Goal: Task Accomplishment & Management: Manage account settings

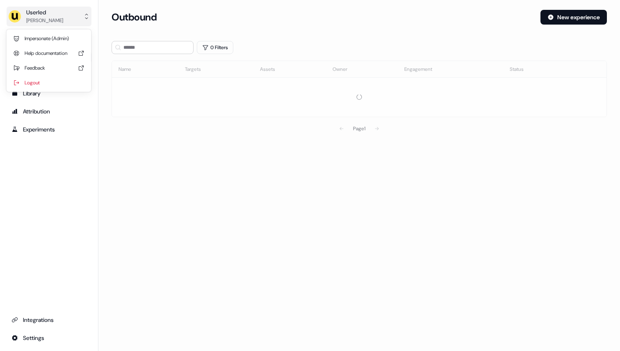
click at [41, 23] on div "[PERSON_NAME]" at bounding box center [44, 20] width 37 height 8
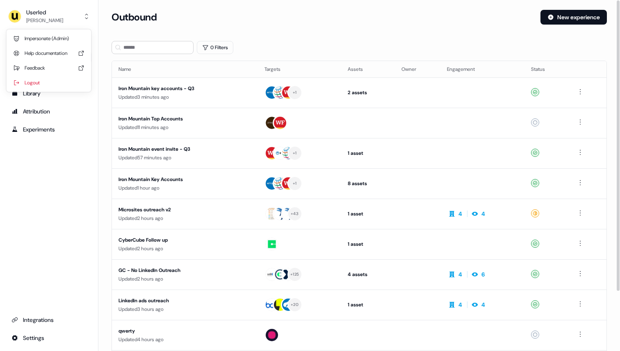
click at [41, 38] on div "Impersonate (Admin)" at bounding box center [49, 38] width 78 height 15
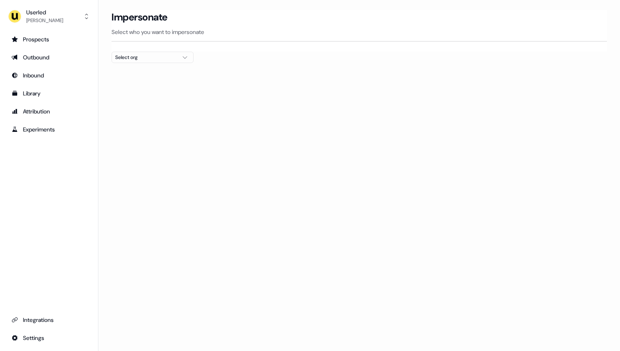
click at [125, 56] on div "Select org" at bounding box center [145, 57] width 61 height 8
type input "***"
click at [134, 86] on div "Wiiisdom" at bounding box center [152, 86] width 81 height 13
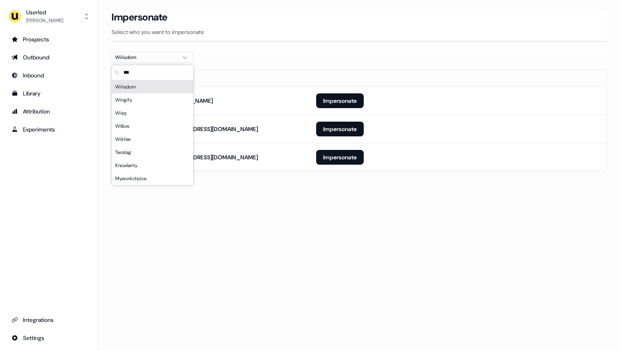
click at [103, 93] on section "Loading... Impersonate Select who you want to impersonate Wiiisdom Email [EMAIL…" at bounding box center [358, 102] width 521 height 185
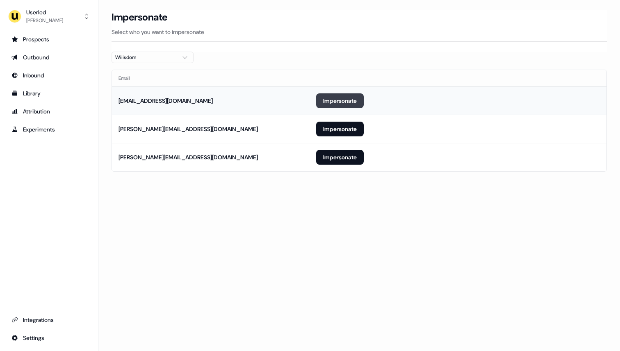
click at [330, 102] on button "Impersonate" at bounding box center [340, 100] width 48 height 15
